Goal: Task Accomplishment & Management: Use online tool/utility

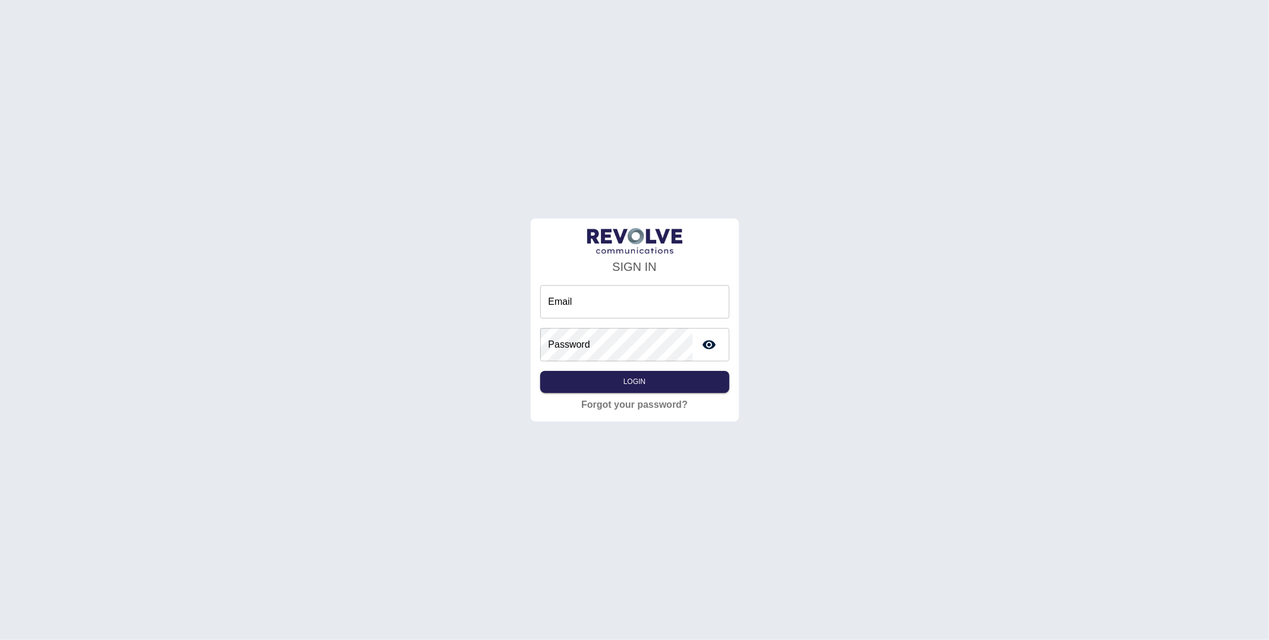
click at [579, 304] on input "Email" at bounding box center [634, 301] width 189 height 33
type input "**********"
click at [645, 376] on button "Login" at bounding box center [634, 382] width 189 height 22
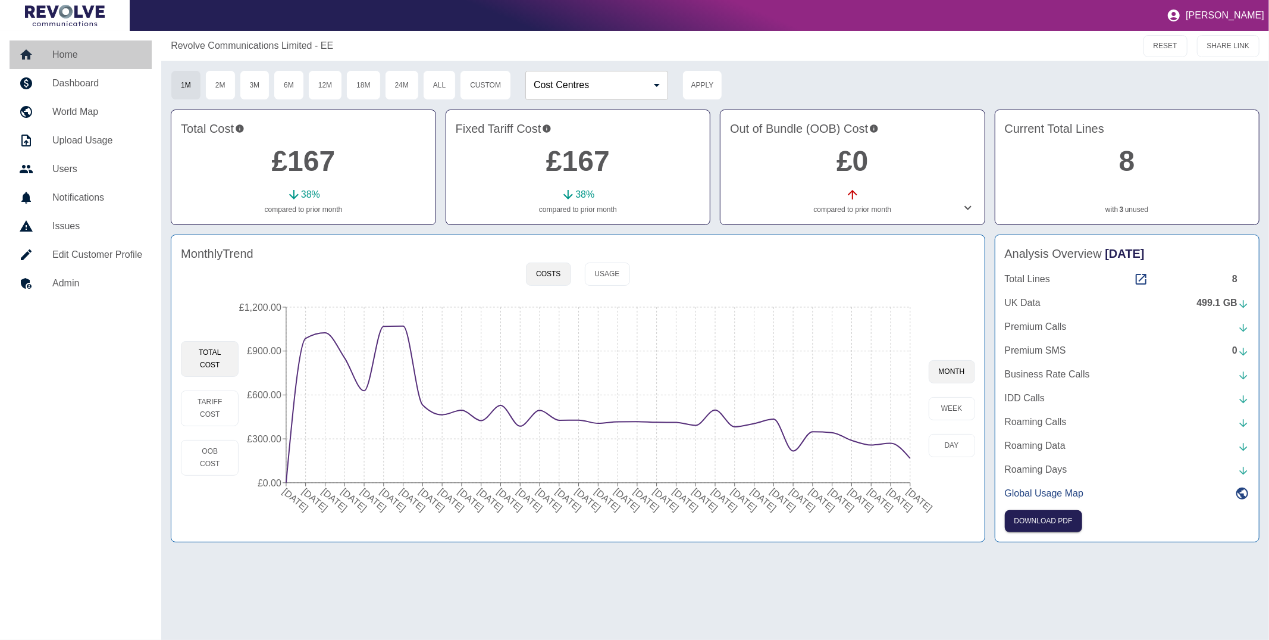
click at [103, 58] on h5 "Home" at bounding box center [97, 55] width 90 height 14
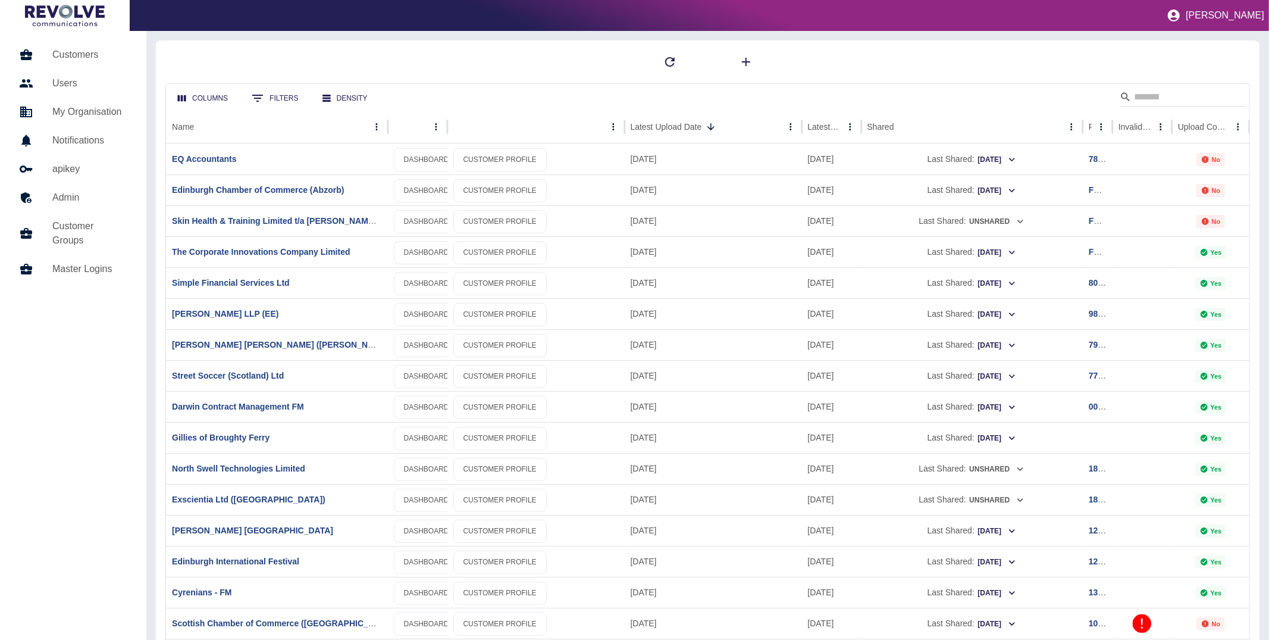
click at [98, 46] on link "Customers" at bounding box center [73, 54] width 127 height 29
click at [418, 162] on link "DASHBOARD" at bounding box center [426, 159] width 65 height 23
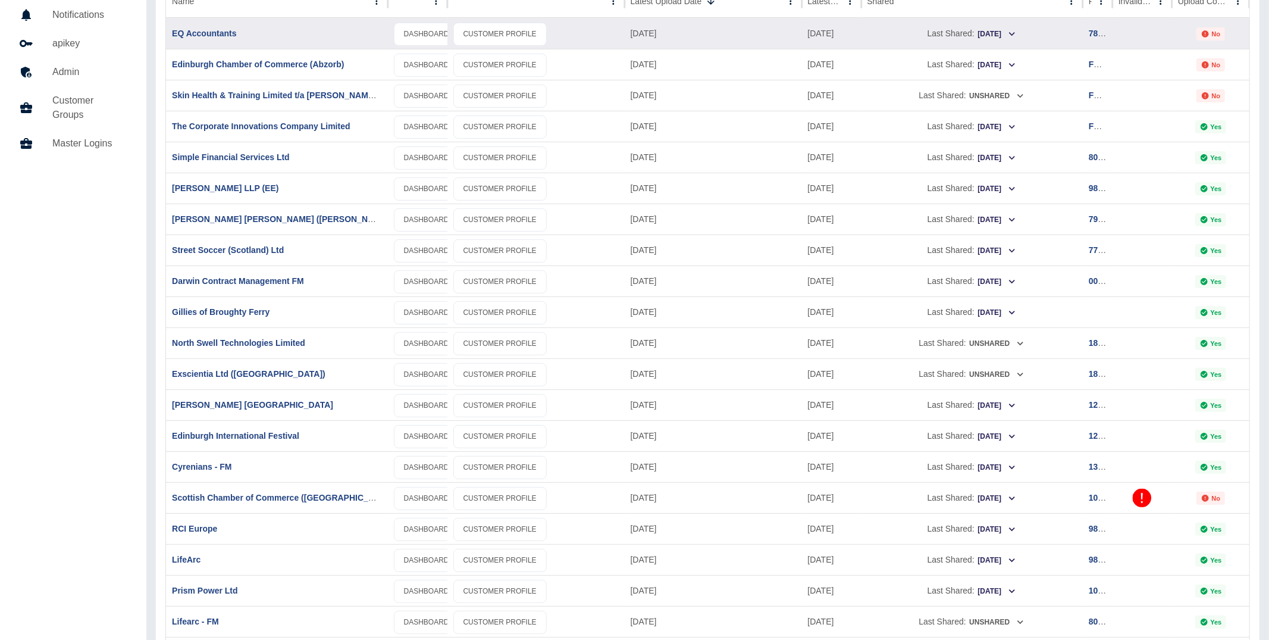
scroll to position [134, 0]
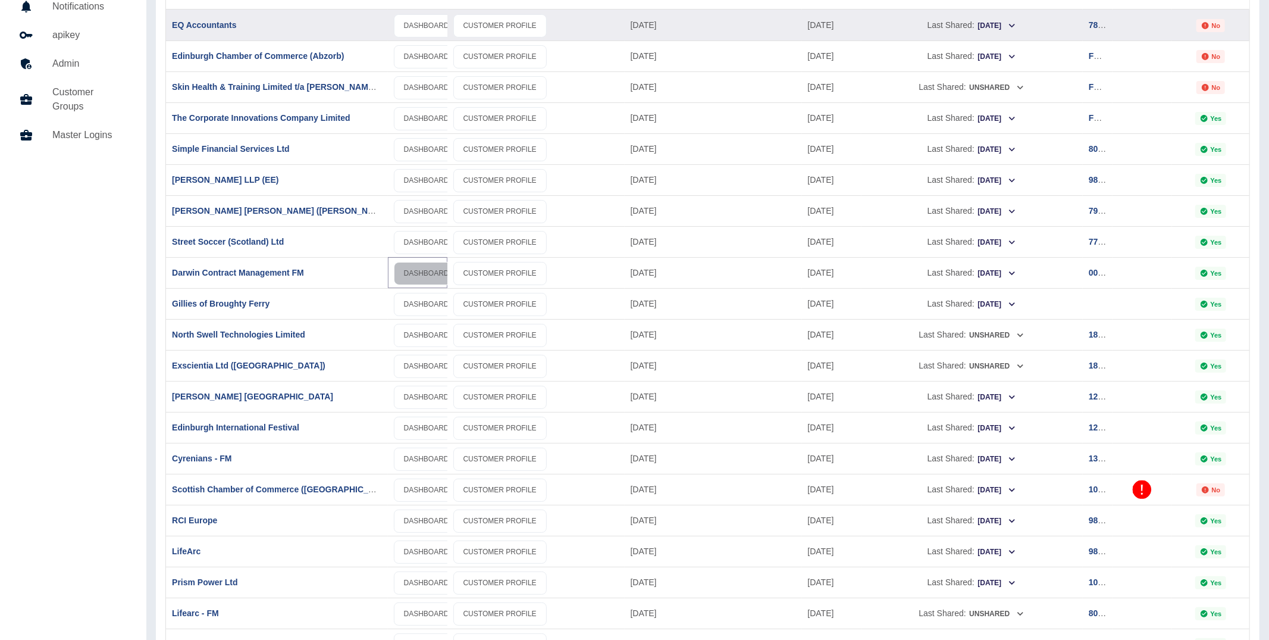
click at [410, 268] on link "DASHBOARD" at bounding box center [426, 273] width 65 height 23
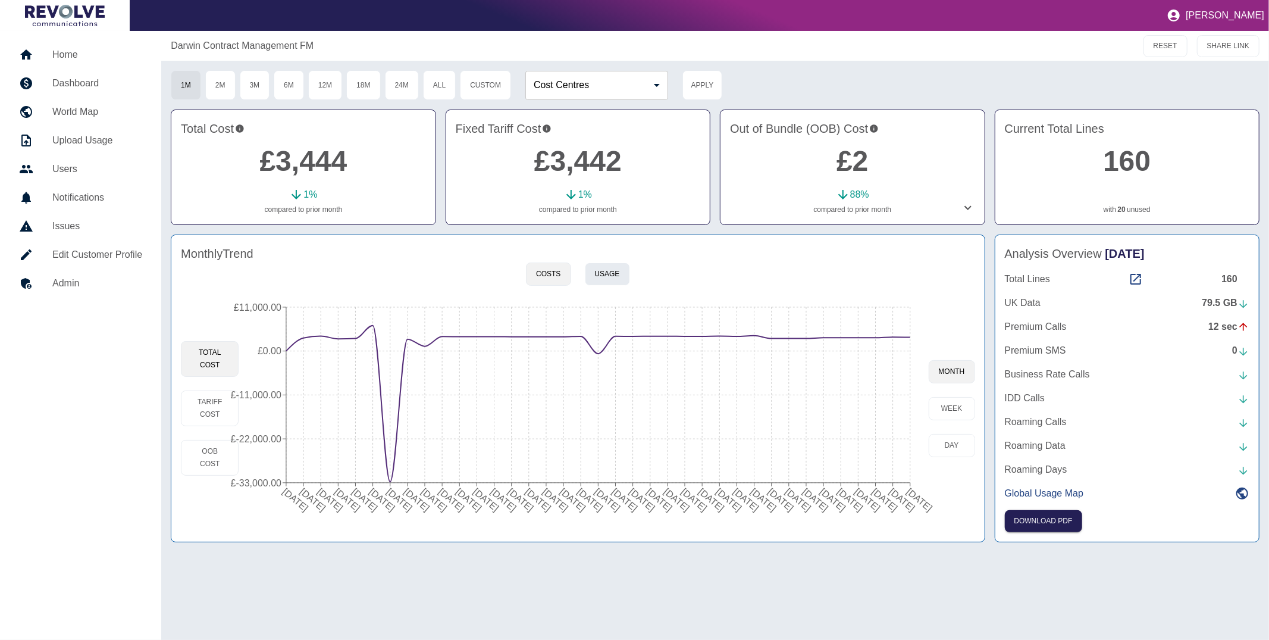
click at [603, 278] on button "Usage" at bounding box center [607, 273] width 45 height 23
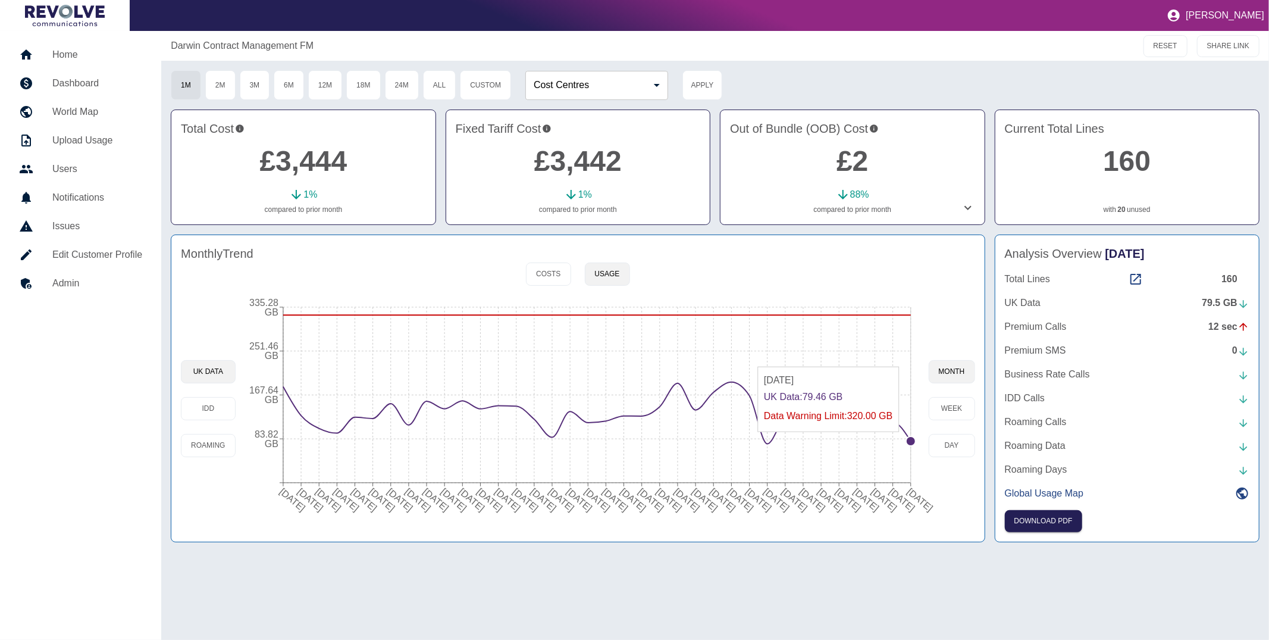
click at [907, 438] on circle at bounding box center [911, 441] width 10 height 10
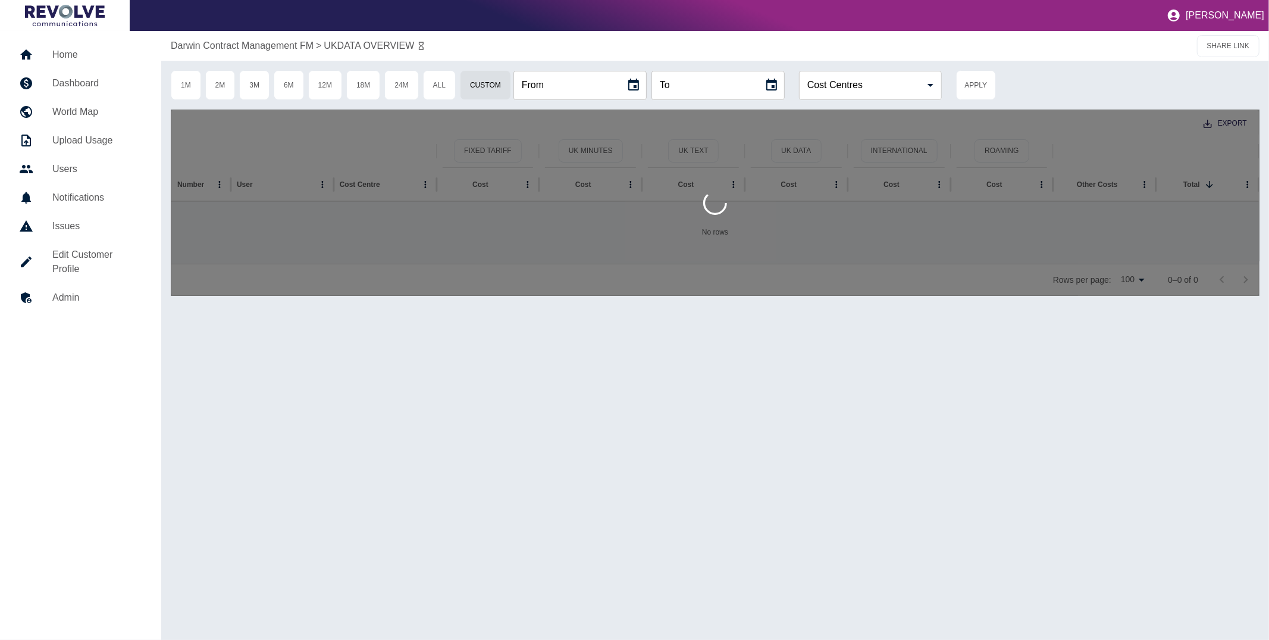
type input "**********"
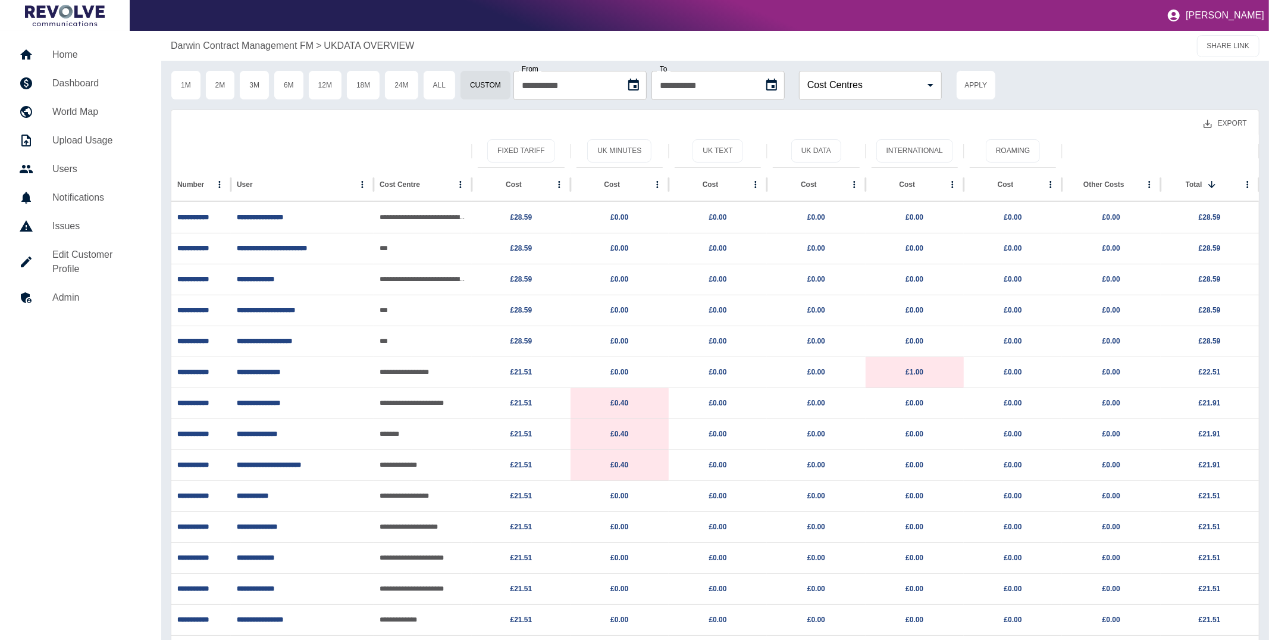
click at [1233, 122] on button "Export" at bounding box center [1225, 123] width 62 height 22
click at [1224, 152] on li "Download as CSV" at bounding box center [1202, 149] width 108 height 21
click at [1016, 150] on button "Roaming" at bounding box center [1013, 150] width 54 height 23
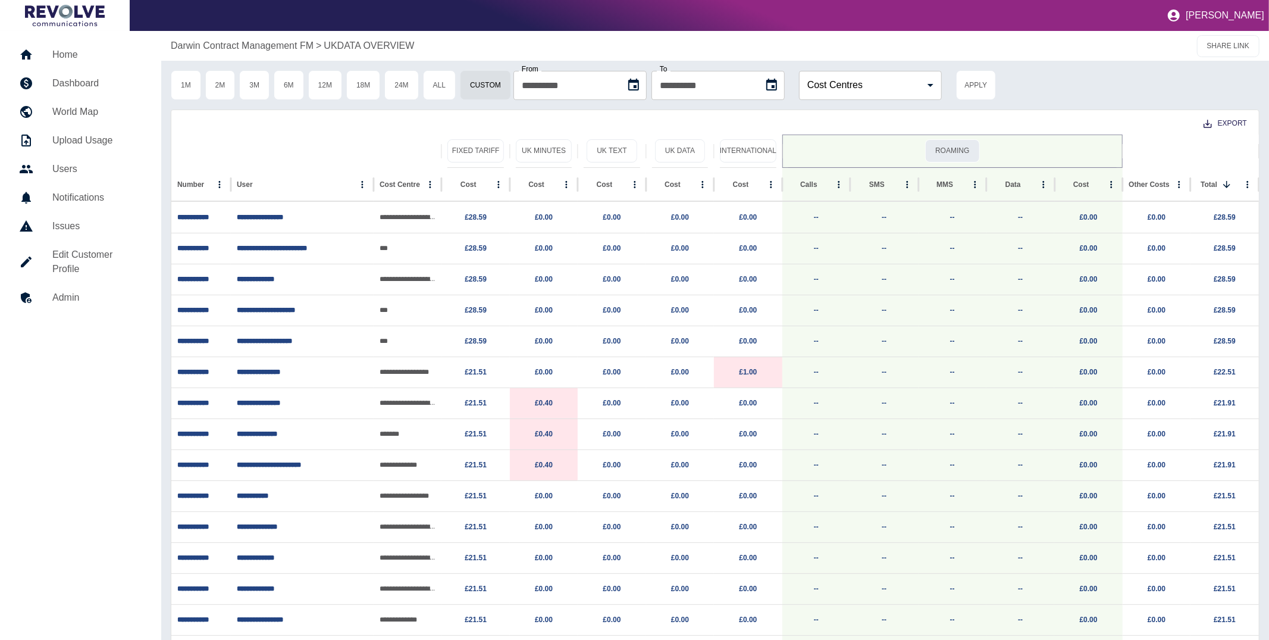
click at [941, 155] on button "Roaming" at bounding box center [952, 150] width 54 height 23
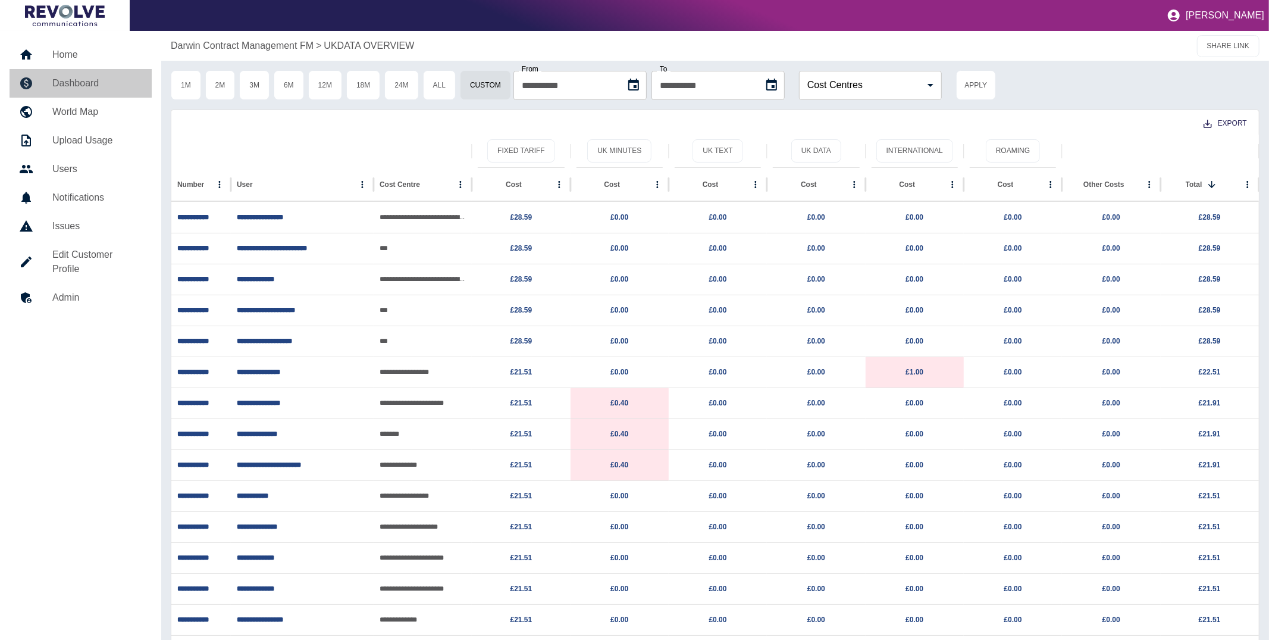
click at [74, 78] on h5 "Dashboard" at bounding box center [97, 83] width 90 height 14
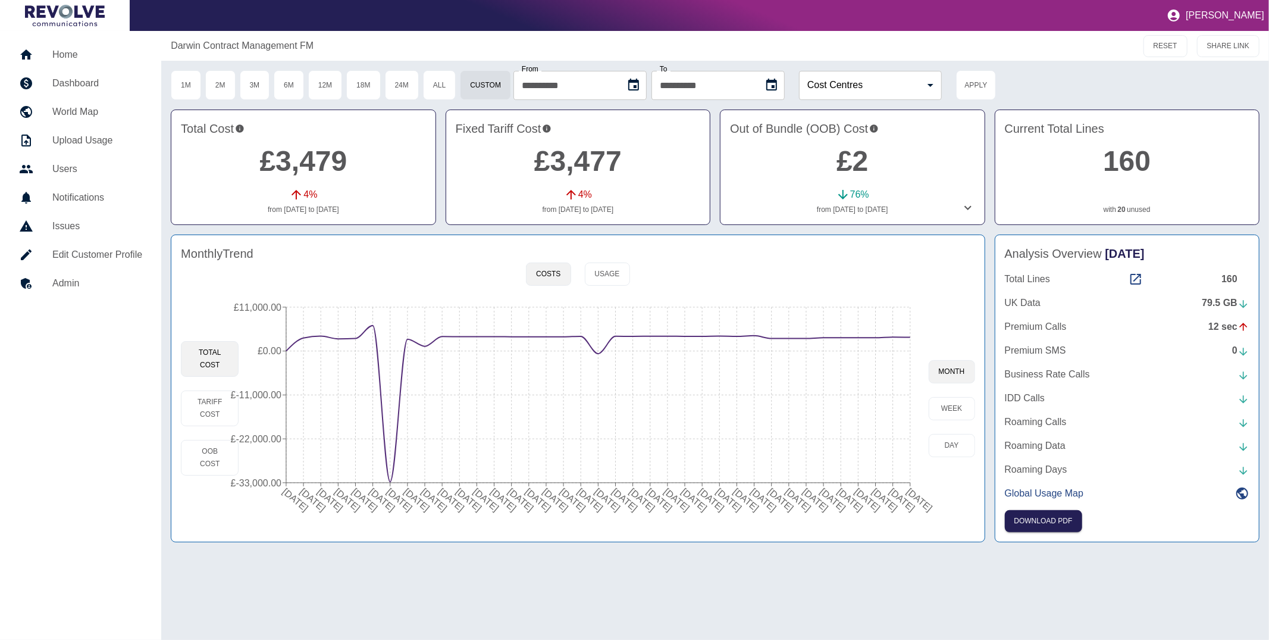
click at [964, 206] on icon at bounding box center [968, 207] width 14 height 14
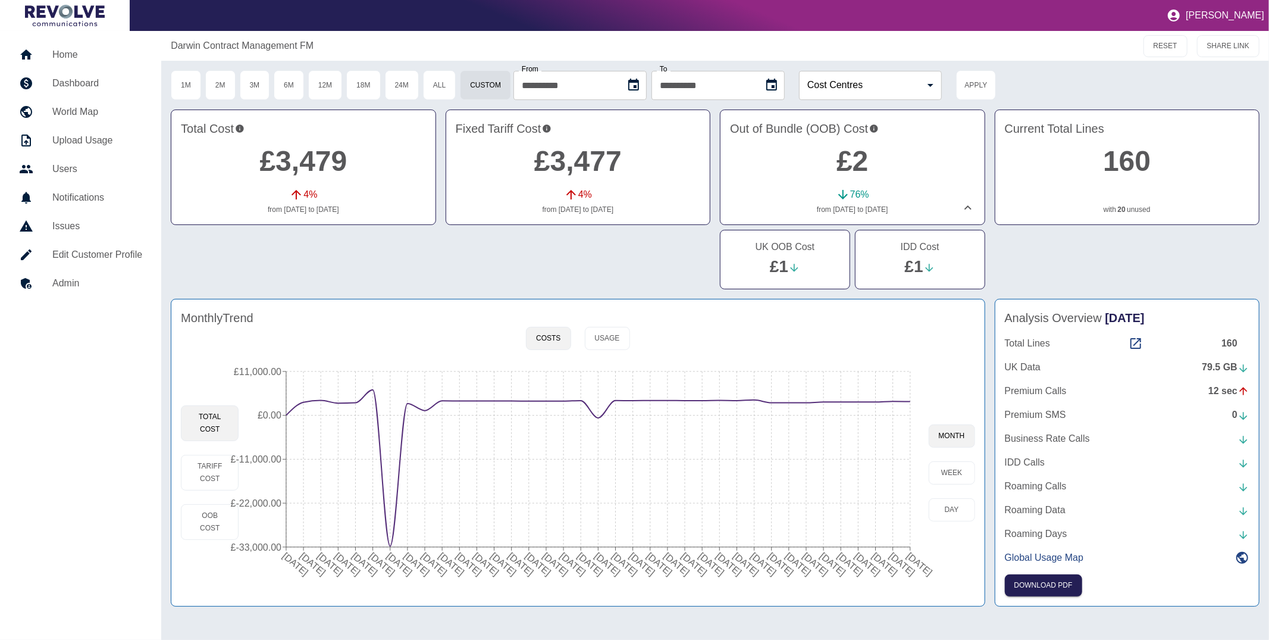
click at [1037, 511] on p "Roaming Data" at bounding box center [1035, 510] width 61 height 14
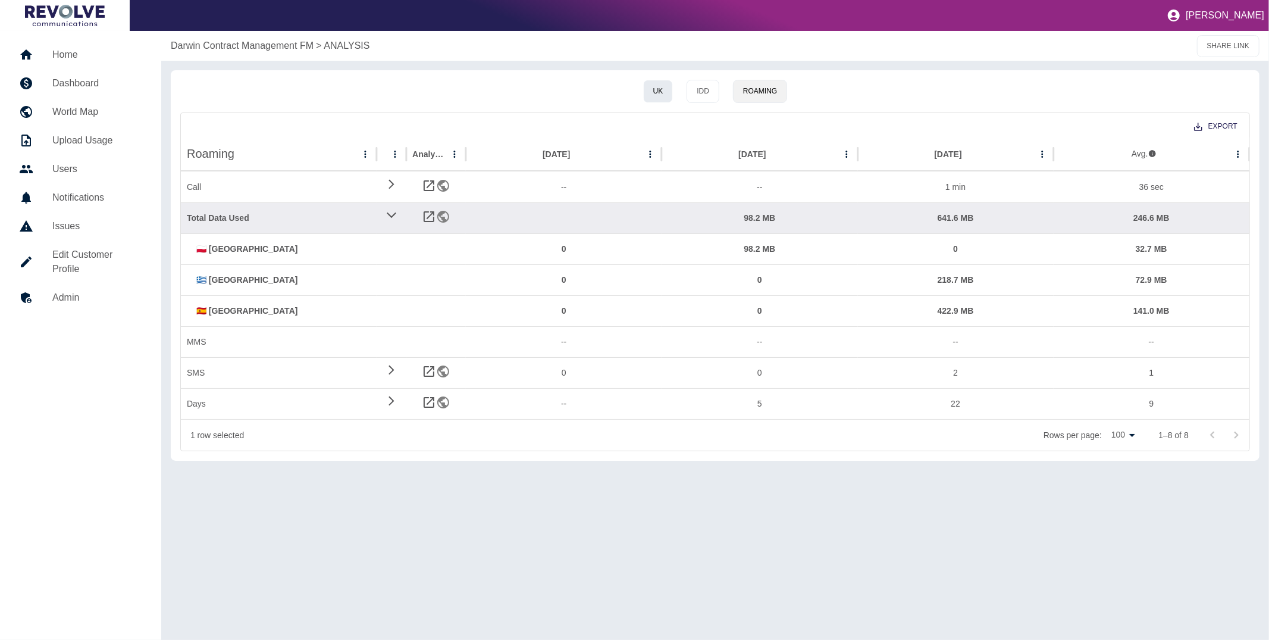
click at [657, 93] on button "UK" at bounding box center [658, 91] width 30 height 23
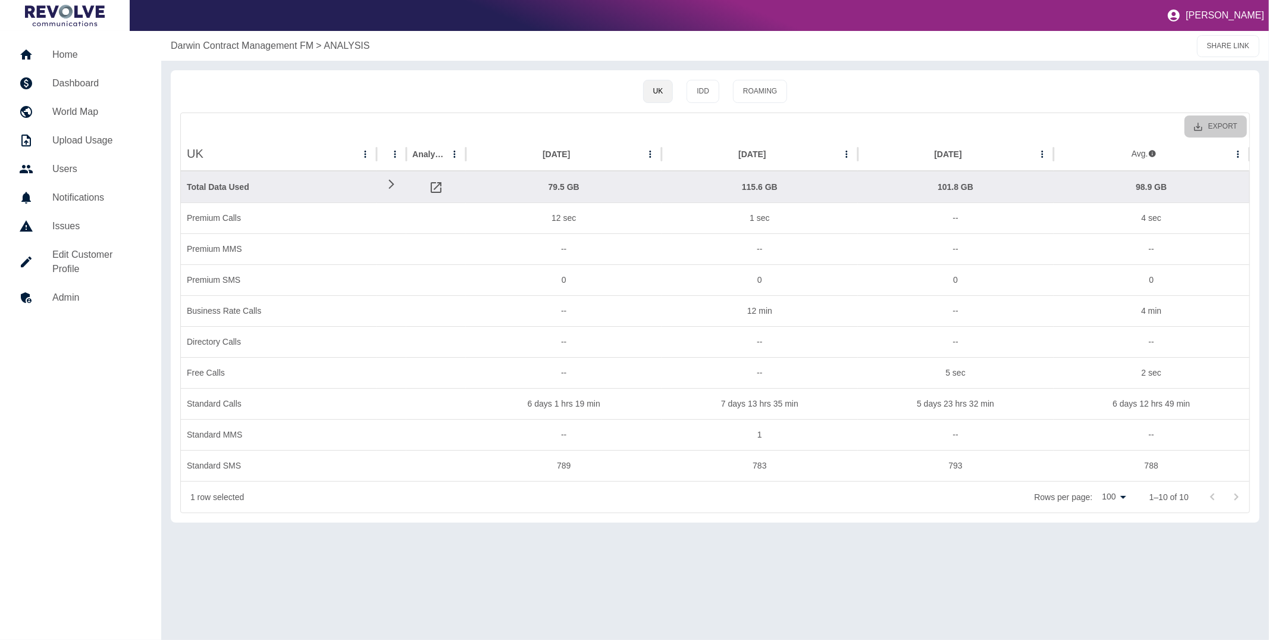
click at [1232, 120] on button "Export" at bounding box center [1216, 126] width 62 height 22
click at [1206, 144] on li "Download as CSV" at bounding box center [1199, 152] width 96 height 21
click at [737, 99] on button "Roaming" at bounding box center [760, 91] width 54 height 23
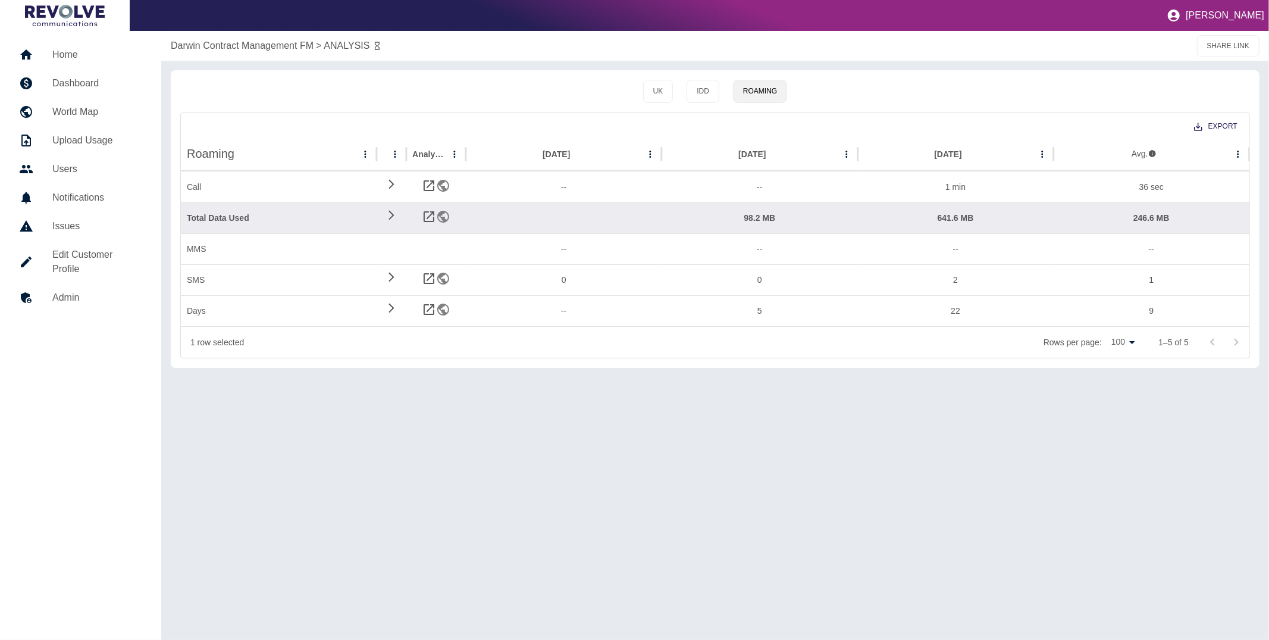
click at [84, 94] on link "Dashboard" at bounding box center [81, 83] width 142 height 29
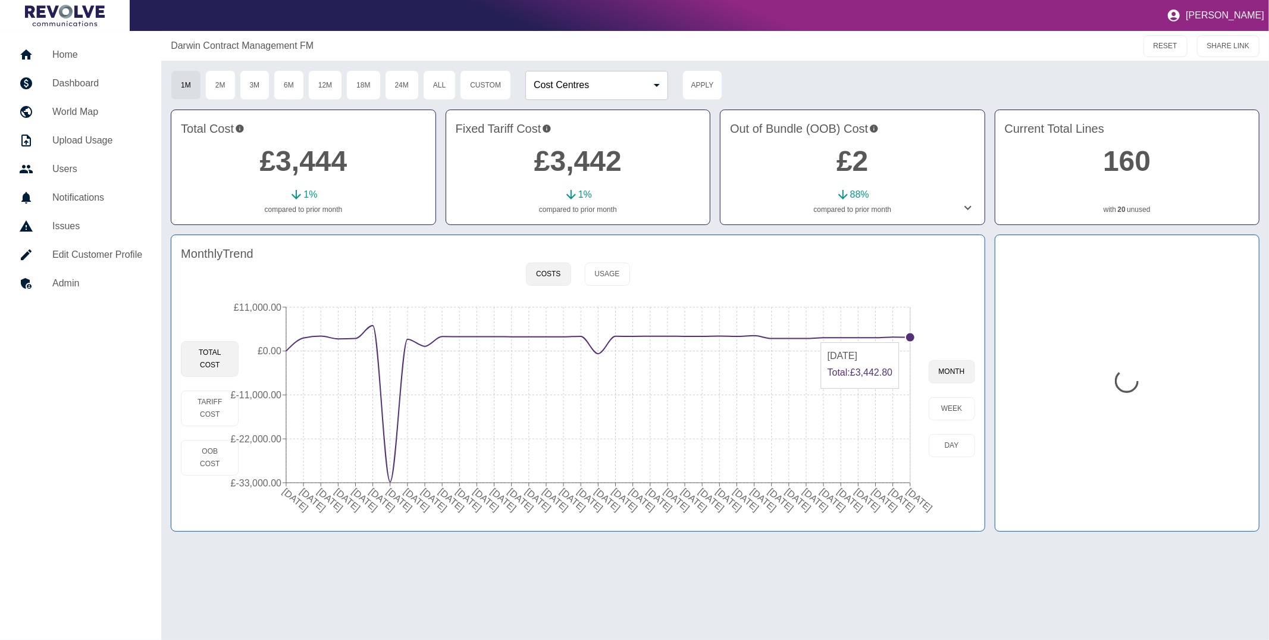
click at [910, 339] on circle at bounding box center [910, 338] width 10 height 10
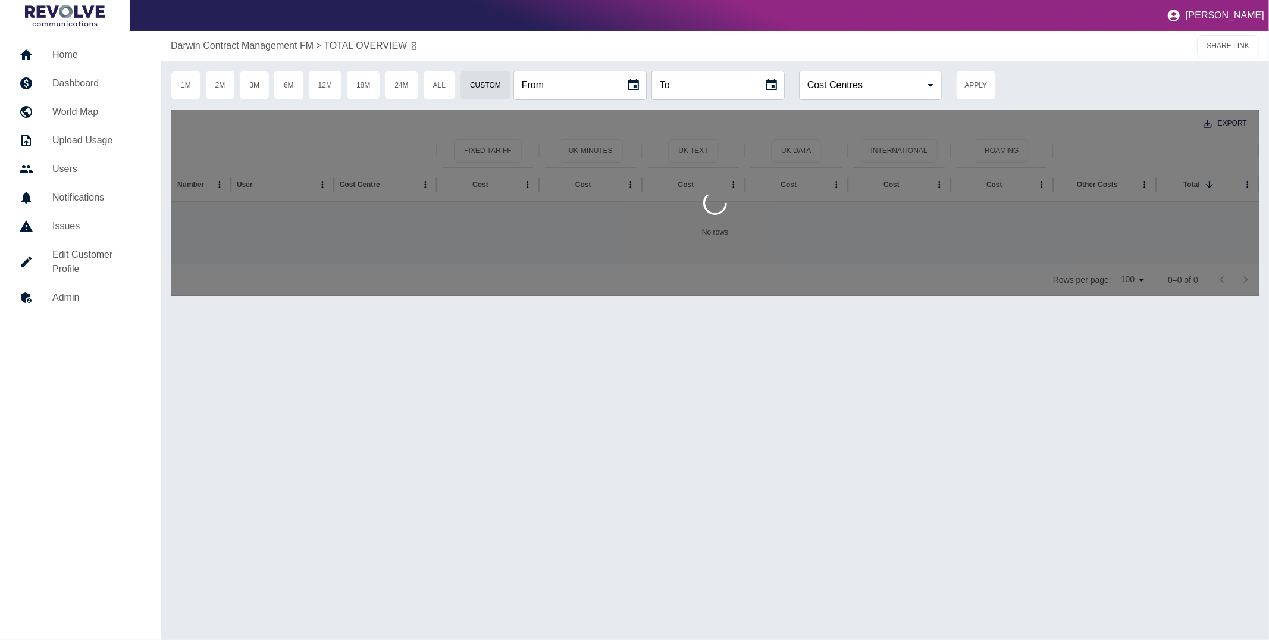
type input "**********"
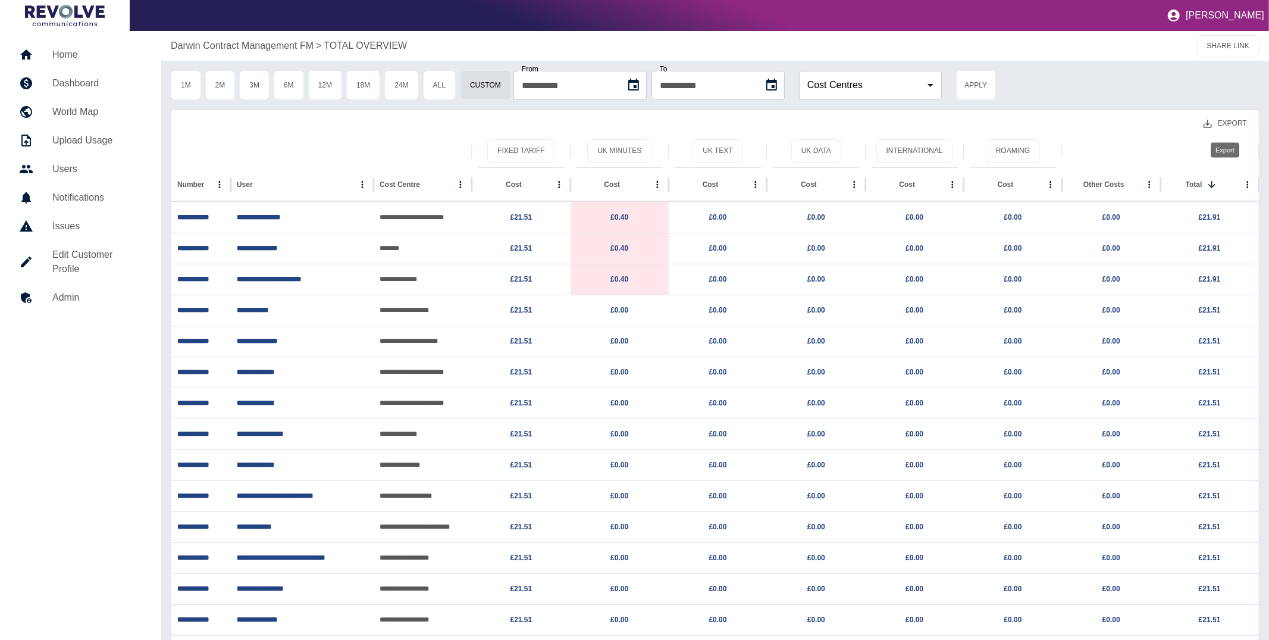
click at [1243, 125] on button "Export" at bounding box center [1225, 123] width 62 height 22
click at [1211, 148] on li "Download as CSV" at bounding box center [1202, 149] width 108 height 21
click at [1210, 126] on icon "Export" at bounding box center [1207, 123] width 11 height 11
click at [291, 88] on button "6M" at bounding box center [289, 85] width 30 height 30
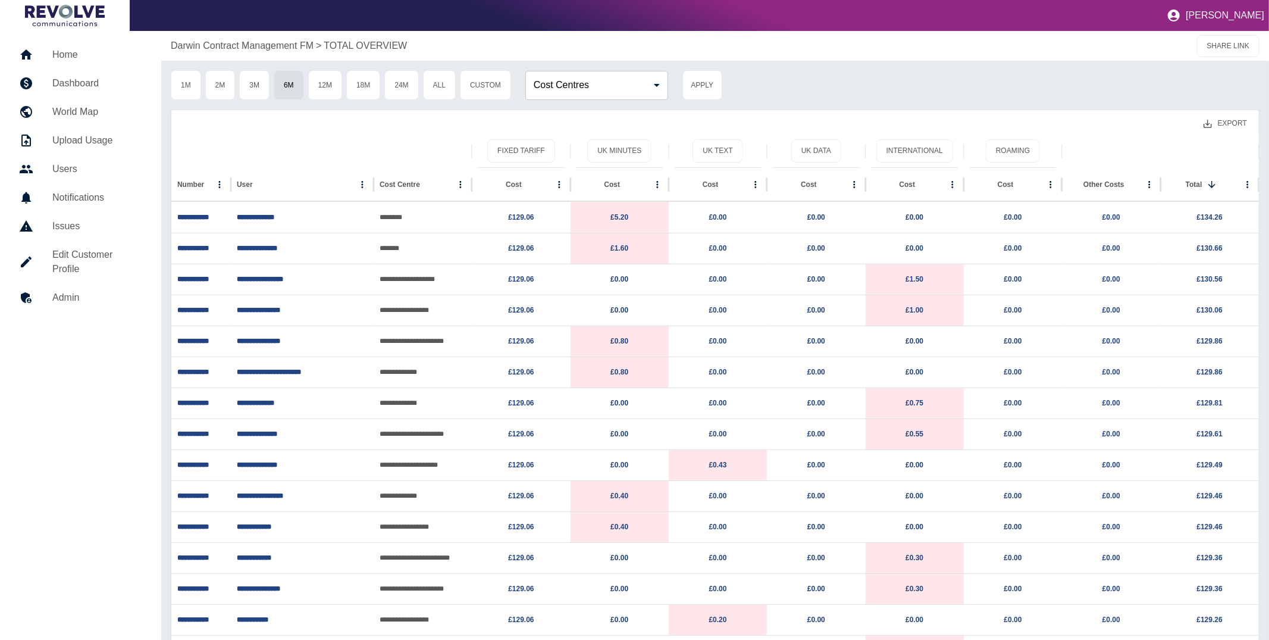
click at [1234, 120] on button "Export" at bounding box center [1225, 123] width 62 height 22
click at [1219, 176] on li "Download as EXCEL" at bounding box center [1202, 171] width 108 height 21
click at [74, 59] on h5 "Home" at bounding box center [97, 55] width 90 height 14
click at [74, 59] on div "**********" at bounding box center [634, 320] width 1269 height 640
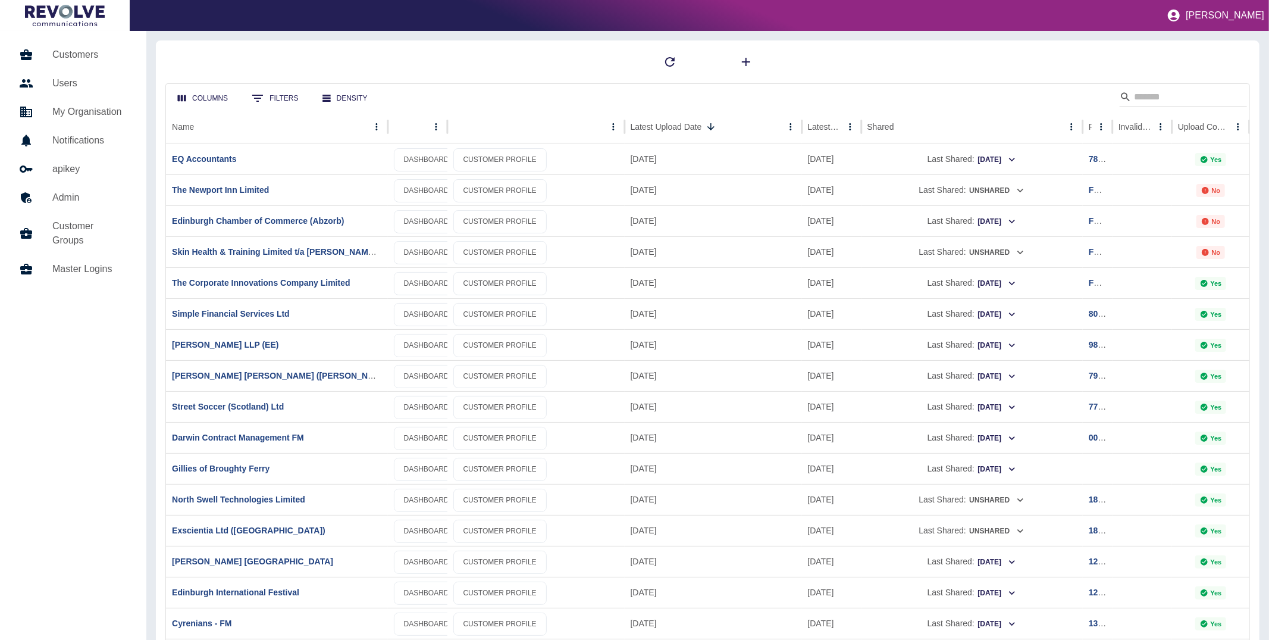
click at [331, 66] on div at bounding box center [707, 62] width 1085 height 24
